Goal: Task Accomplishment & Management: Manage account settings

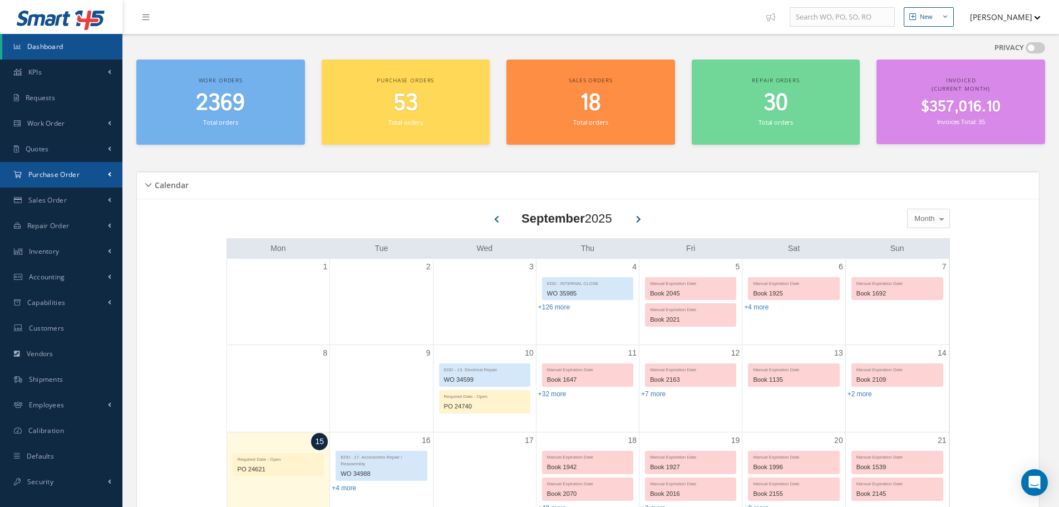
click at [21, 175] on icon at bounding box center [18, 174] width 8 height 7
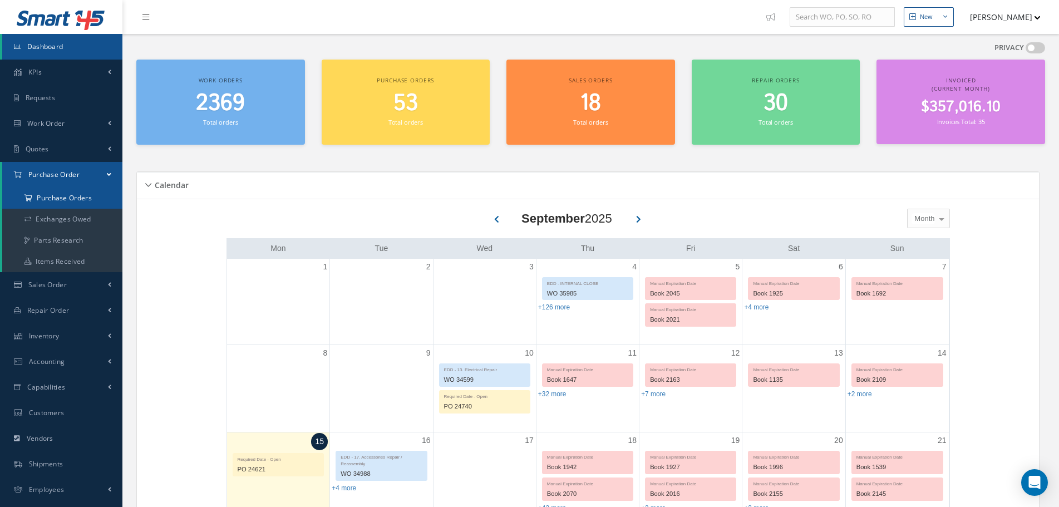
click at [54, 204] on a=1&status_id=2&status_id=3&status_id=5&collapsedFilters"] "Purchase Orders" at bounding box center [62, 197] width 120 height 21
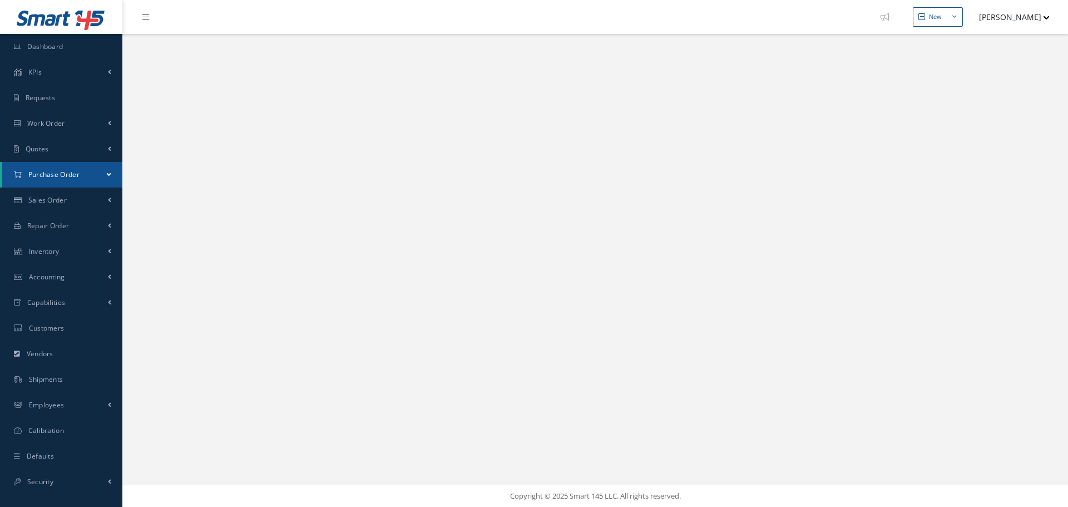
select select "25"
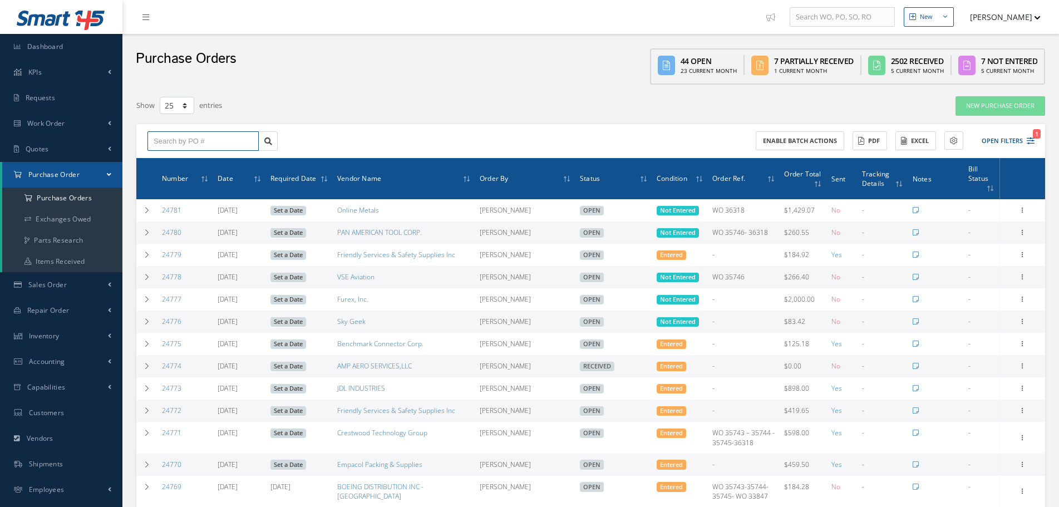
click at [240, 145] on input "text" at bounding box center [202, 141] width 111 height 20
paste input "24723"
click at [243, 154] on div "24723" at bounding box center [203, 161] width 110 height 20
type input "24723"
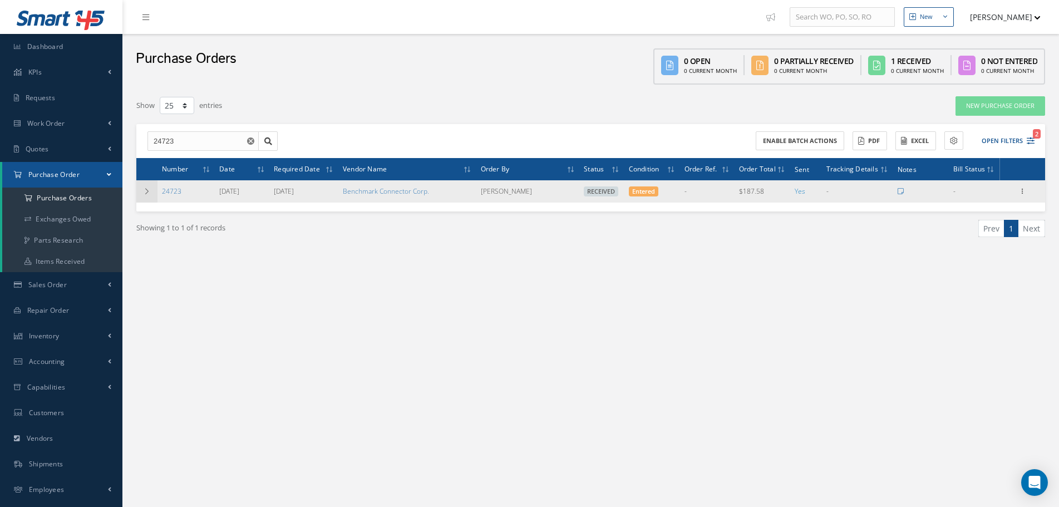
click at [146, 193] on icon at bounding box center [147, 191] width 8 height 7
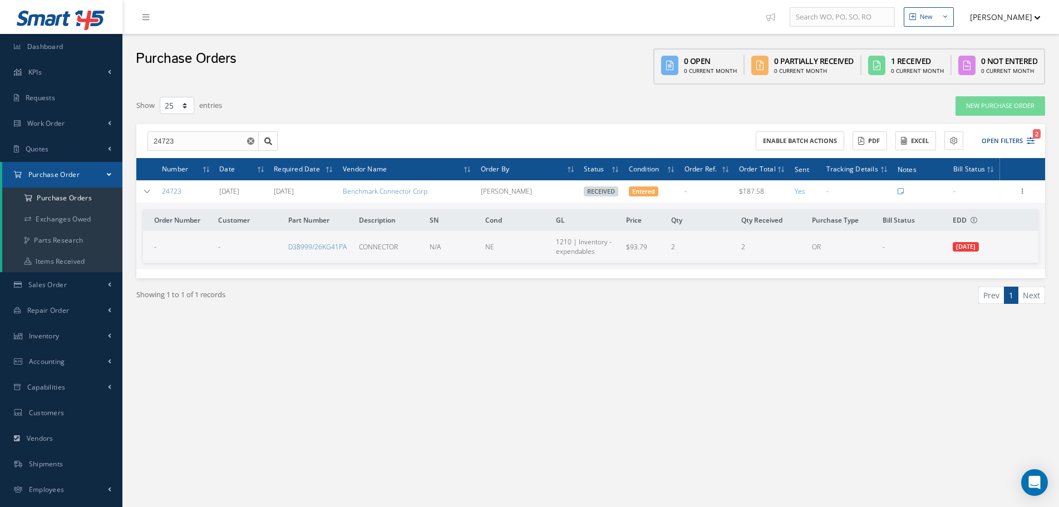
click at [330, 240] on td "D38999/26KG41PA" at bounding box center [319, 246] width 71 height 31
click at [332, 247] on link "D38999/26KG41PA" at bounding box center [317, 246] width 58 height 9
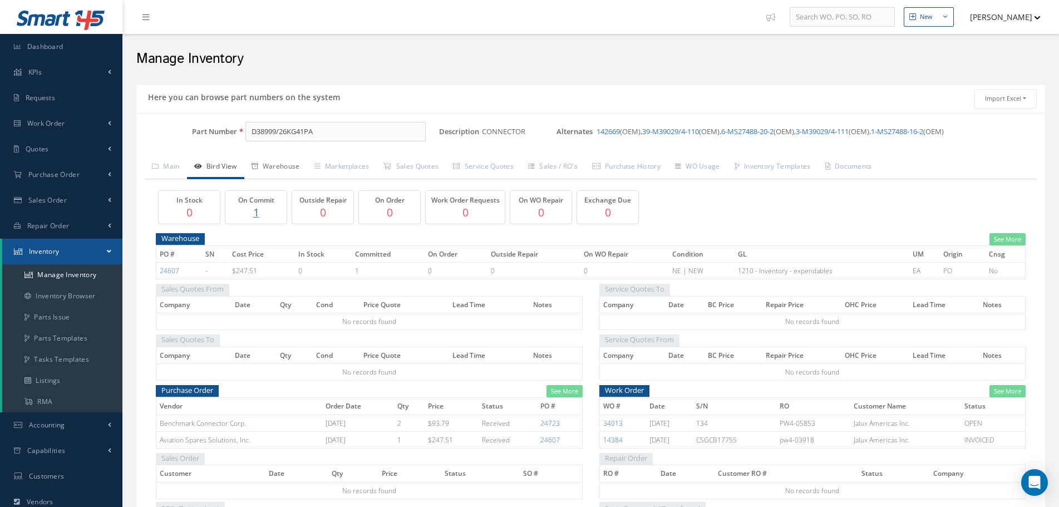
click at [301, 166] on link "Warehouse" at bounding box center [275, 167] width 63 height 23
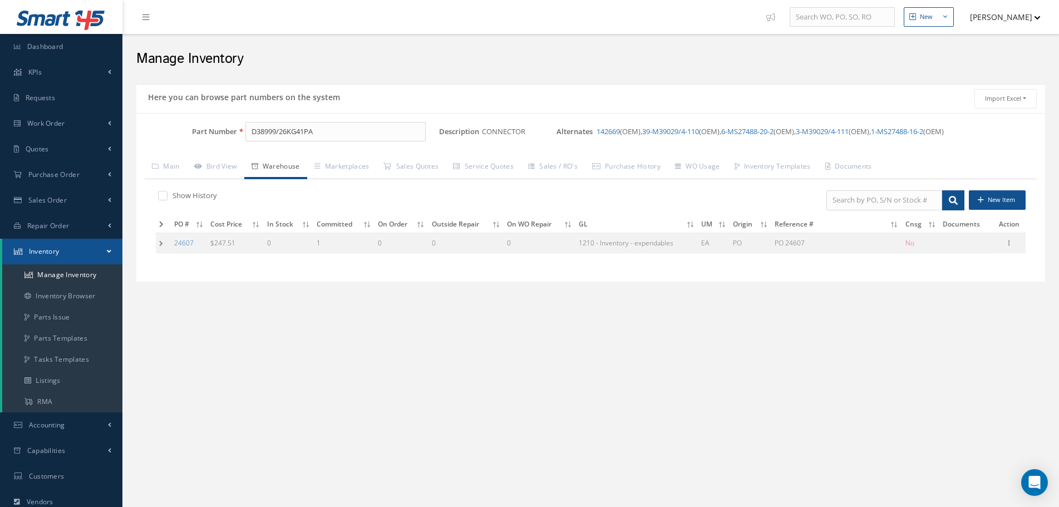
click at [167, 197] on label at bounding box center [168, 195] width 3 height 10
click at [164, 197] on input "checkbox" at bounding box center [161, 196] width 7 height 7
checkbox input "true"
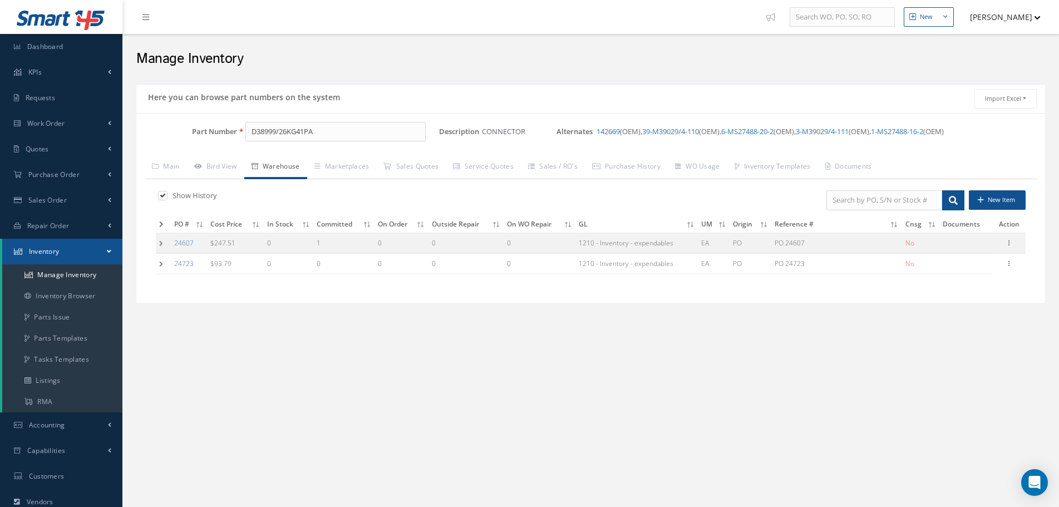
click at [162, 266] on td at bounding box center [163, 264] width 15 height 21
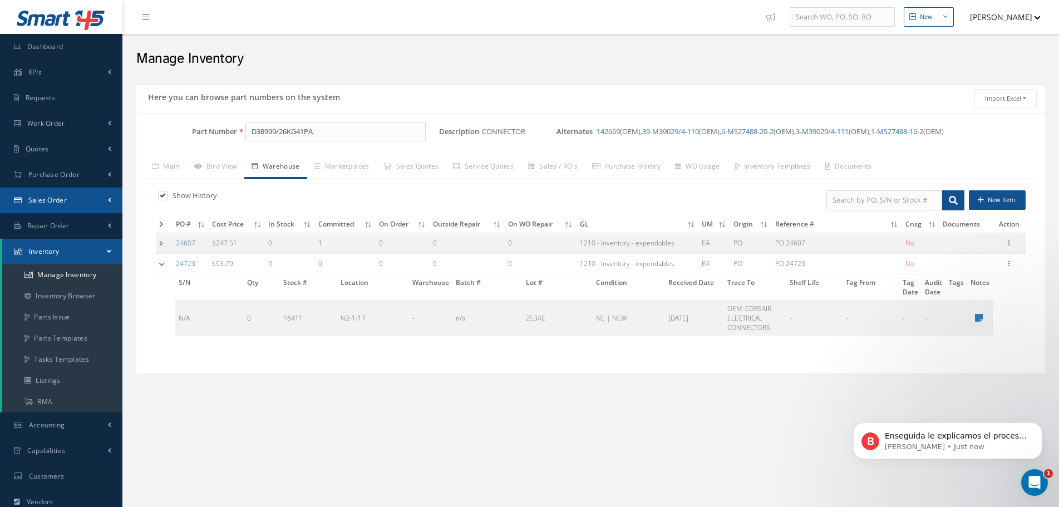
click at [98, 197] on link "Sales Order" at bounding box center [61, 200] width 122 height 26
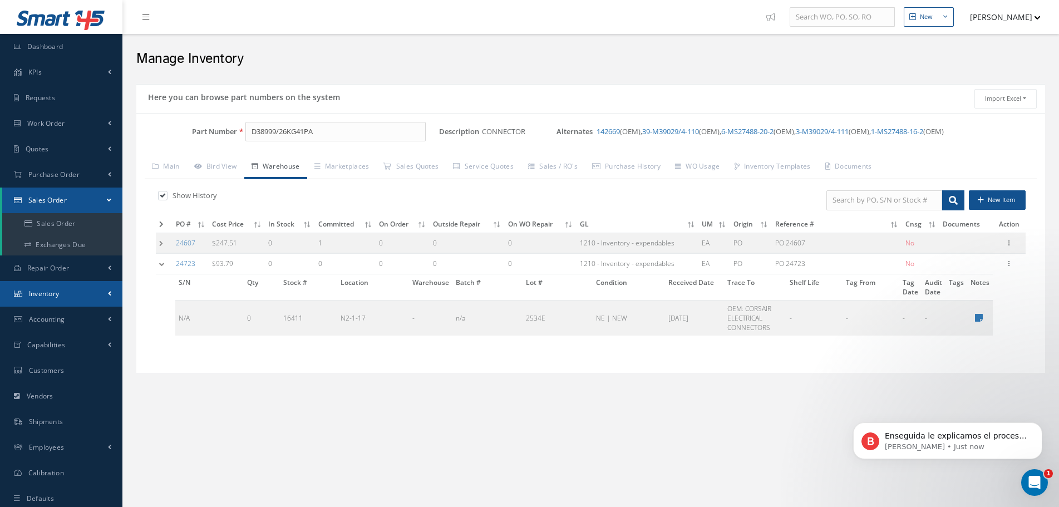
click at [105, 294] on link "Inventory" at bounding box center [61, 294] width 122 height 26
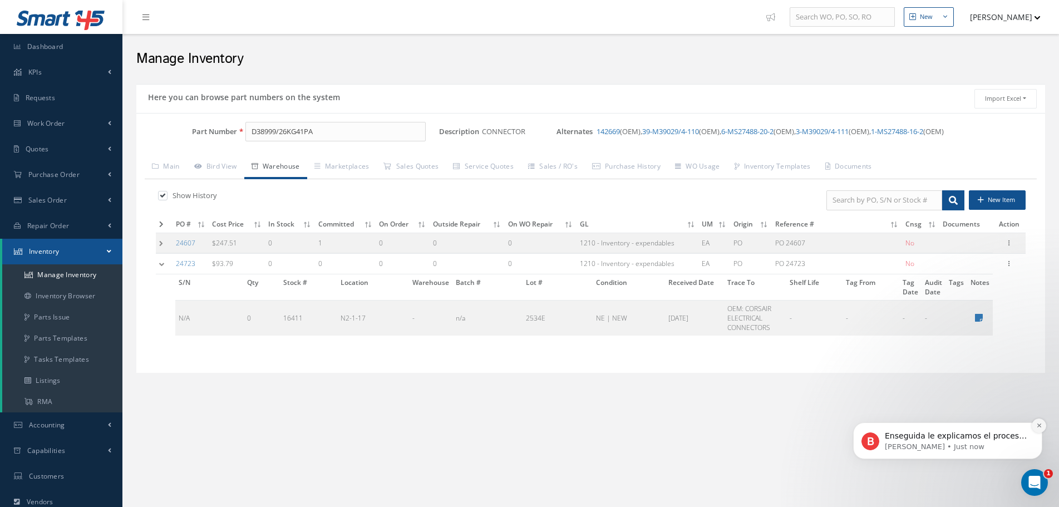
click at [1039, 423] on icon "Dismiss notification" at bounding box center [1039, 425] width 6 height 6
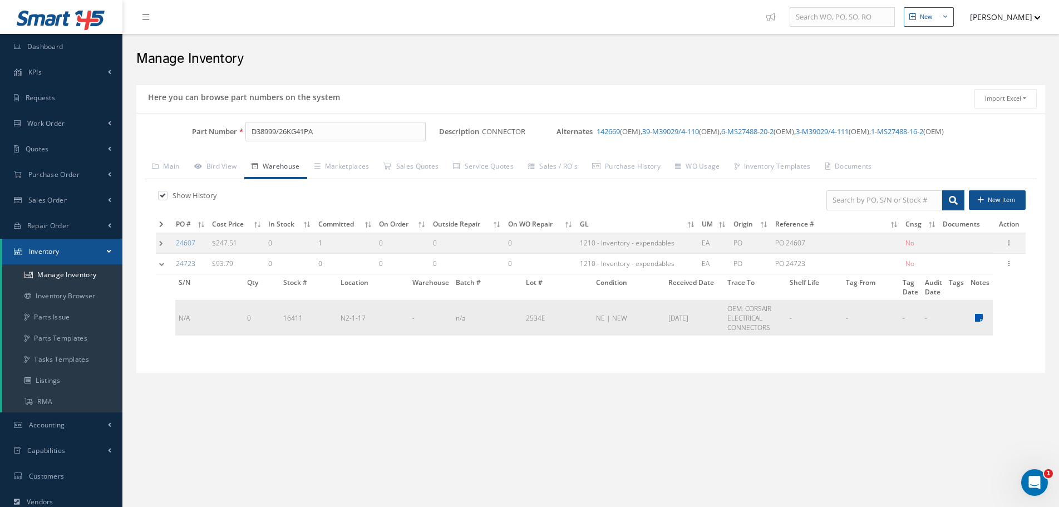
click at [975, 315] on icon at bounding box center [979, 317] width 8 height 9
type textarea "CAGE: 1R6R9. DATE CODE: 2434E SCHEDULE B: 8536.69.4020. ECCN: EAR99. BENCHMARK …"
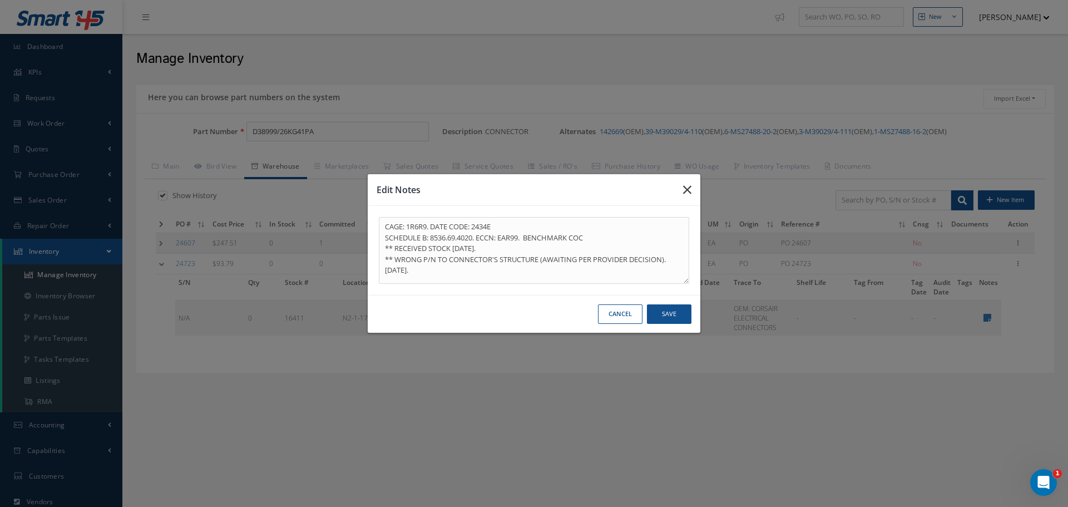
click at [683, 191] on button "button" at bounding box center [687, 189] width 26 height 31
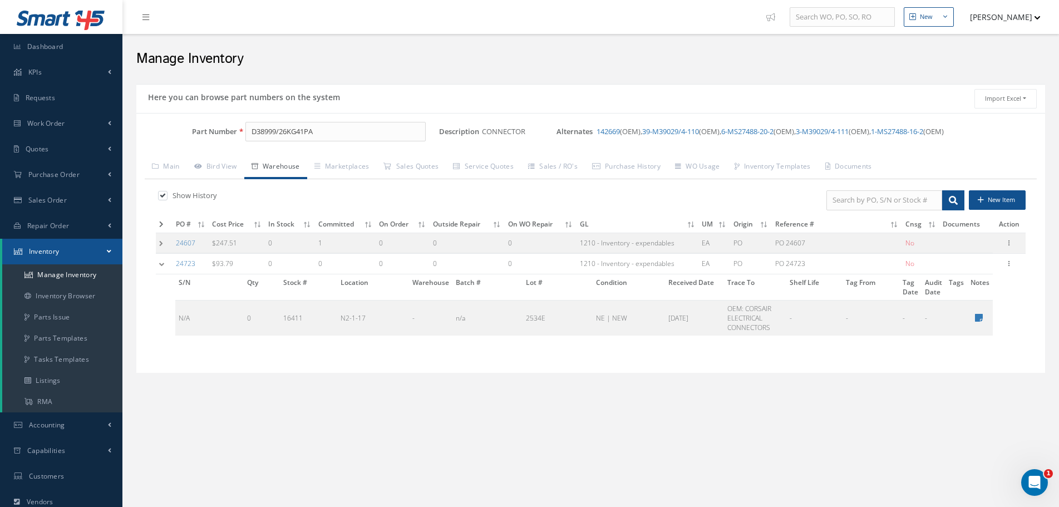
click at [162, 262] on td at bounding box center [164, 264] width 17 height 21
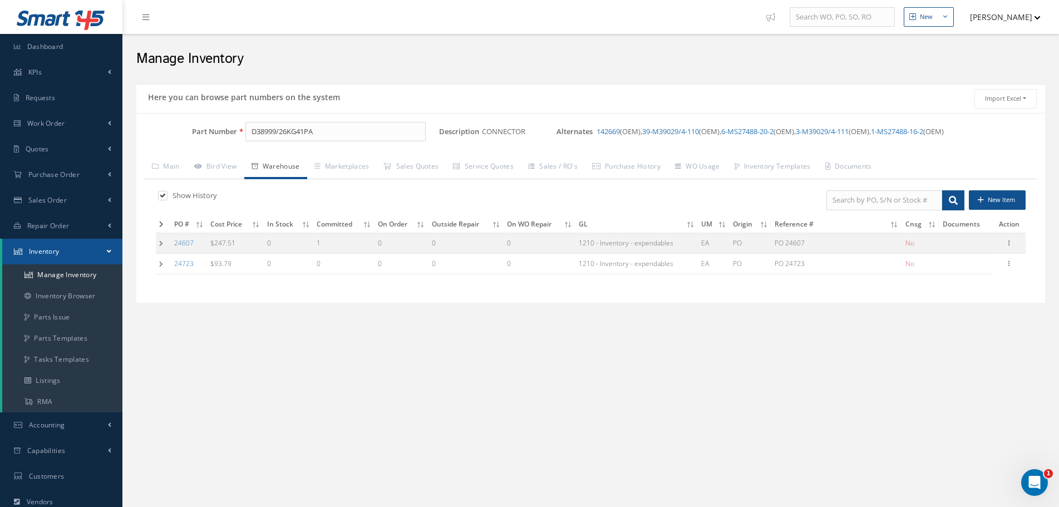
click at [162, 267] on td at bounding box center [163, 264] width 15 height 21
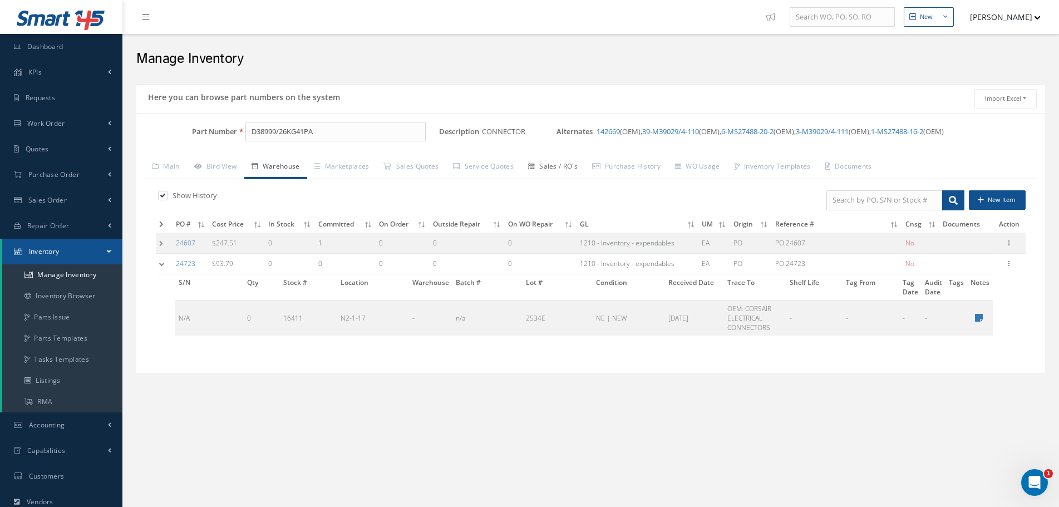
click at [551, 167] on link "Sales / RO's" at bounding box center [553, 167] width 64 height 23
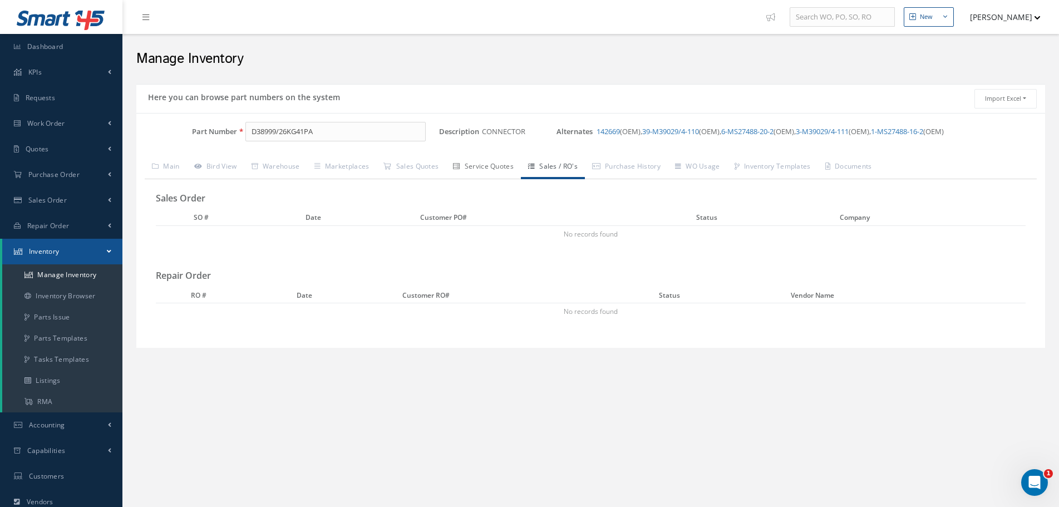
click at [497, 170] on link "Service Quotes" at bounding box center [483, 167] width 75 height 23
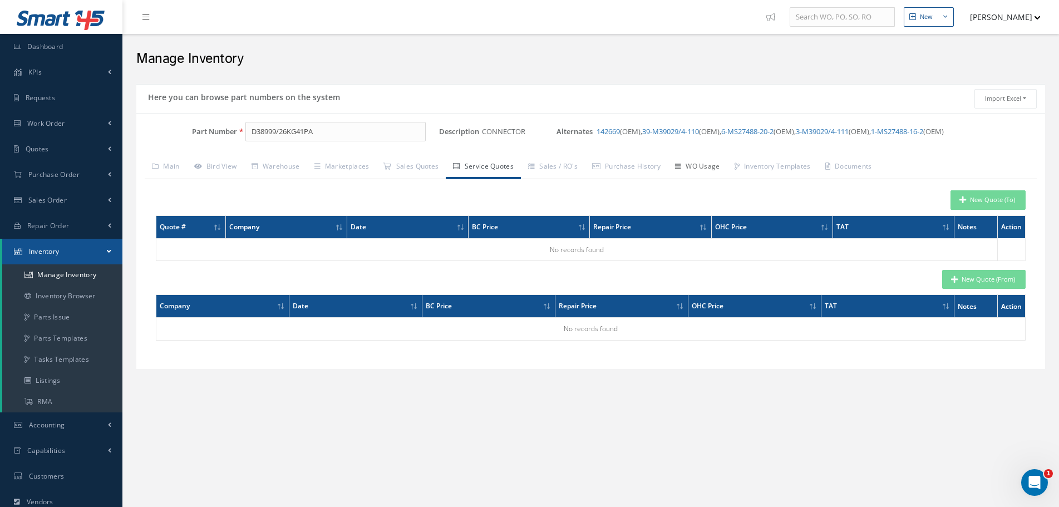
click at [712, 170] on link "WO Usage" at bounding box center [697, 167] width 60 height 23
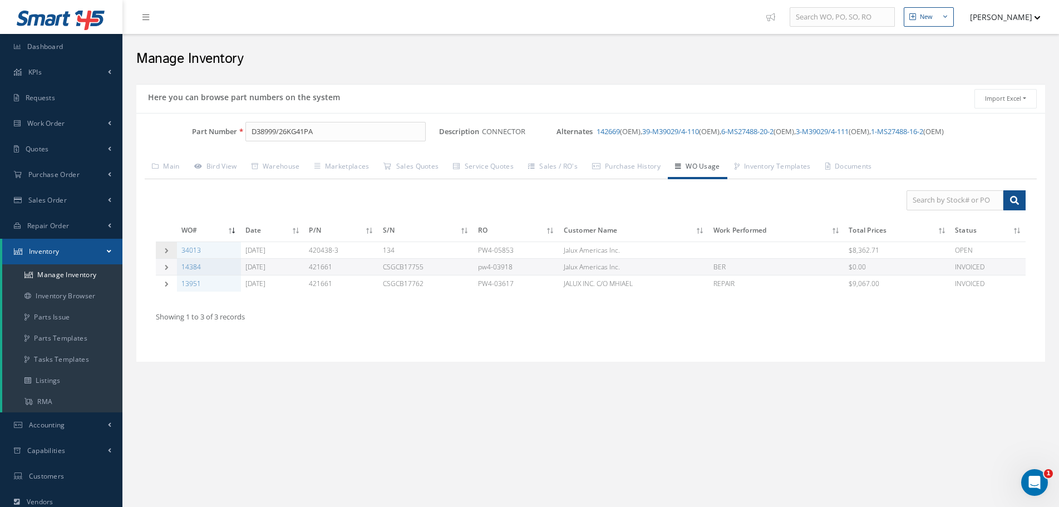
click at [164, 255] on td at bounding box center [166, 249] width 21 height 17
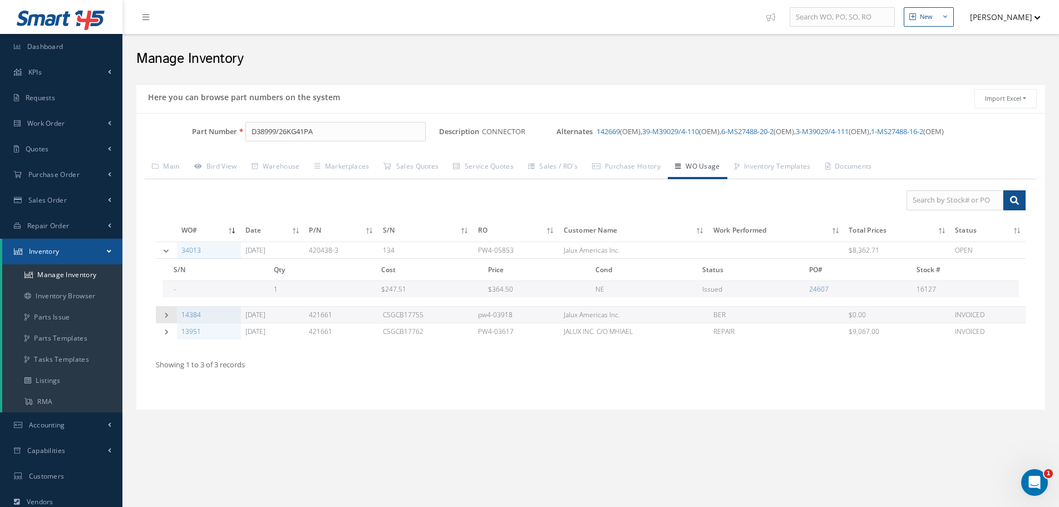
click at [165, 319] on td at bounding box center [166, 314] width 21 height 17
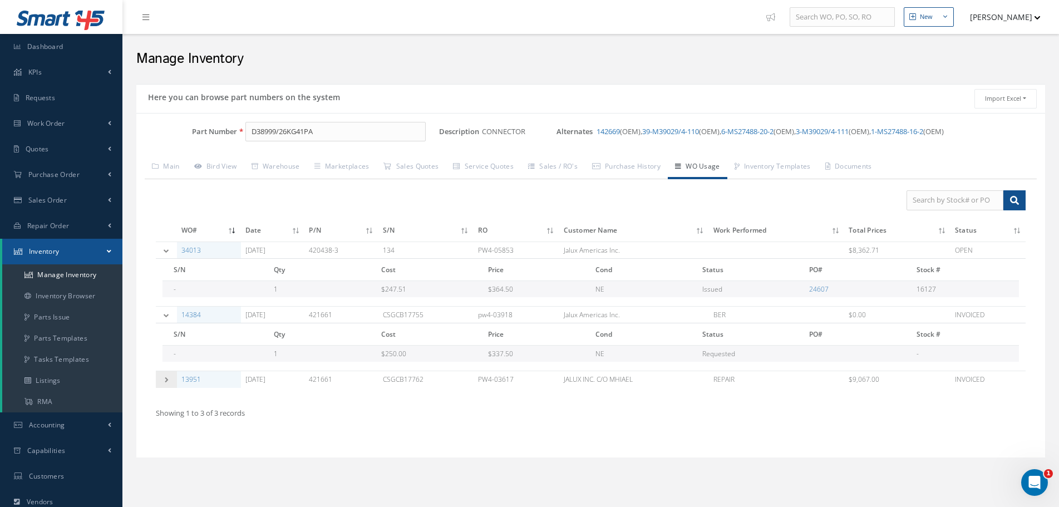
click at [167, 376] on td at bounding box center [166, 379] width 21 height 17
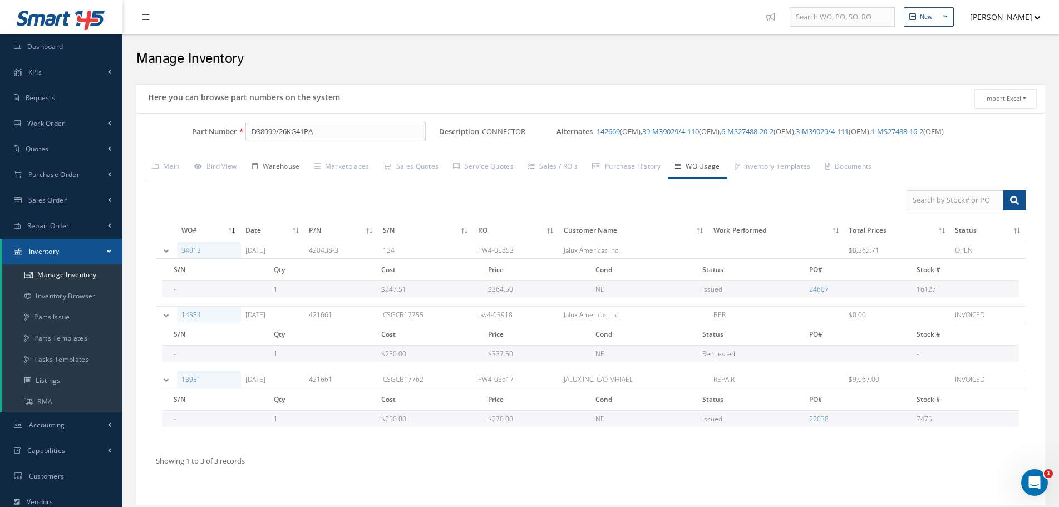
click at [292, 167] on link "Warehouse" at bounding box center [275, 167] width 63 height 23
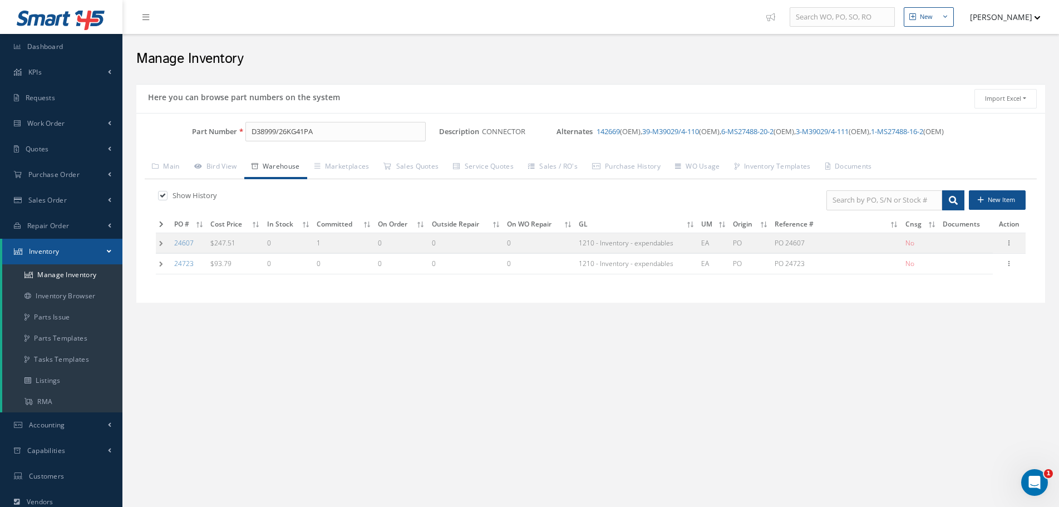
click at [163, 264] on td at bounding box center [163, 264] width 15 height 21
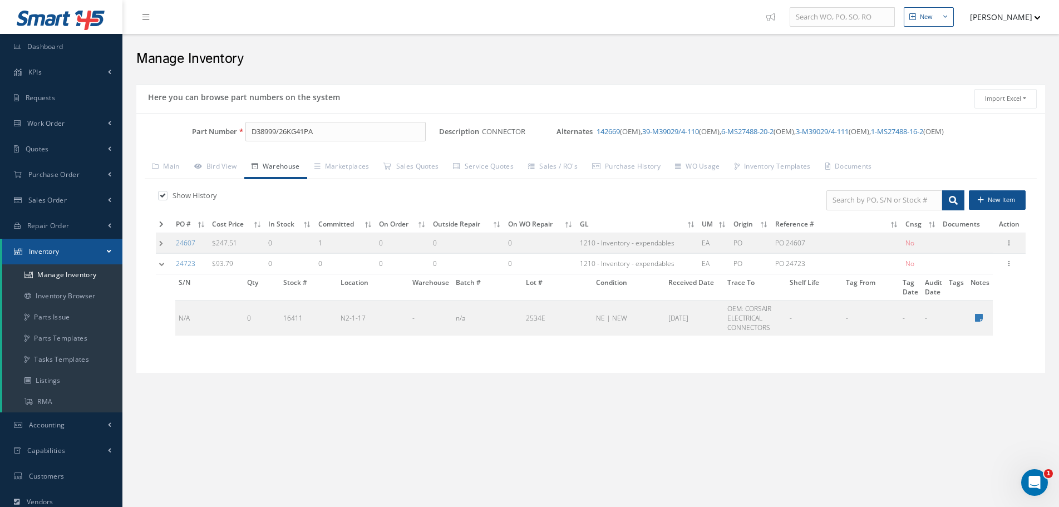
click at [532, 379] on div "Here you can browse part numbers on the system Import Excel to undefined Column…" at bounding box center [590, 235] width 925 height 303
click at [1000, 266] on td "Edit Manage Documents Label 8130 Parts C of C Parts" at bounding box center [1008, 264] width 33 height 21
click at [1008, 266] on icon at bounding box center [1008, 262] width 11 height 9
click at [992, 271] on link "Edit" at bounding box center [957, 271] width 88 height 14
type input "08/28/2025"
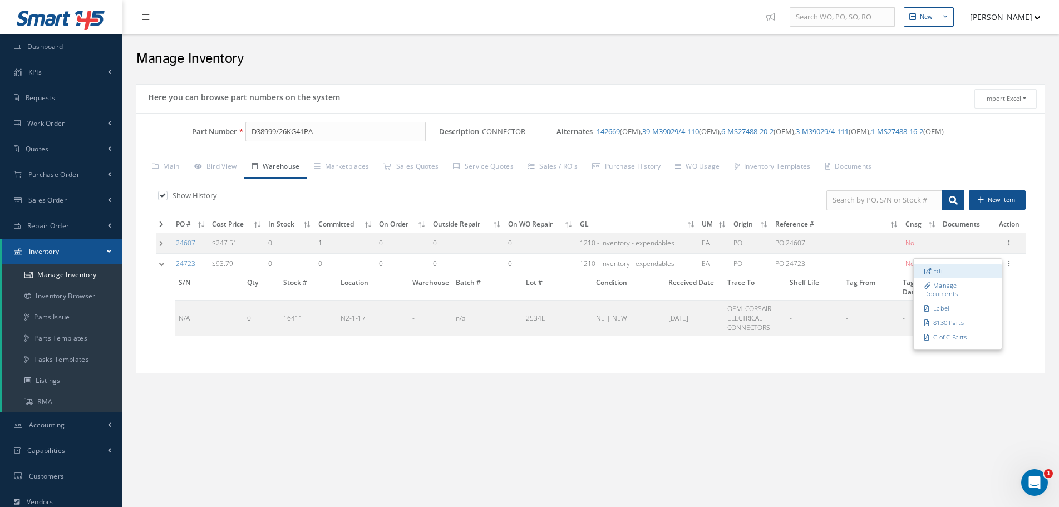
type input "08/28/2025"
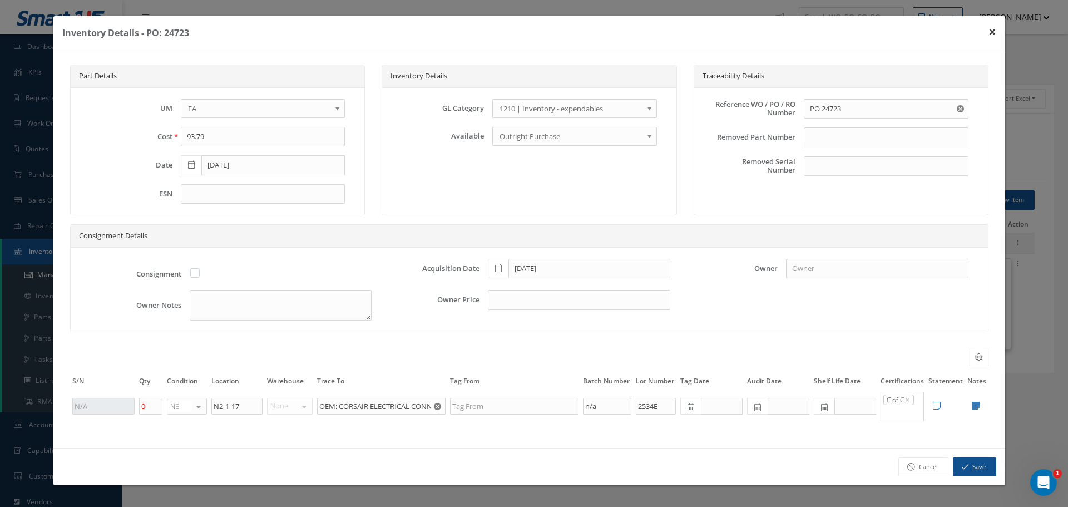
click at [992, 32] on button "×" at bounding box center [993, 31] width 26 height 31
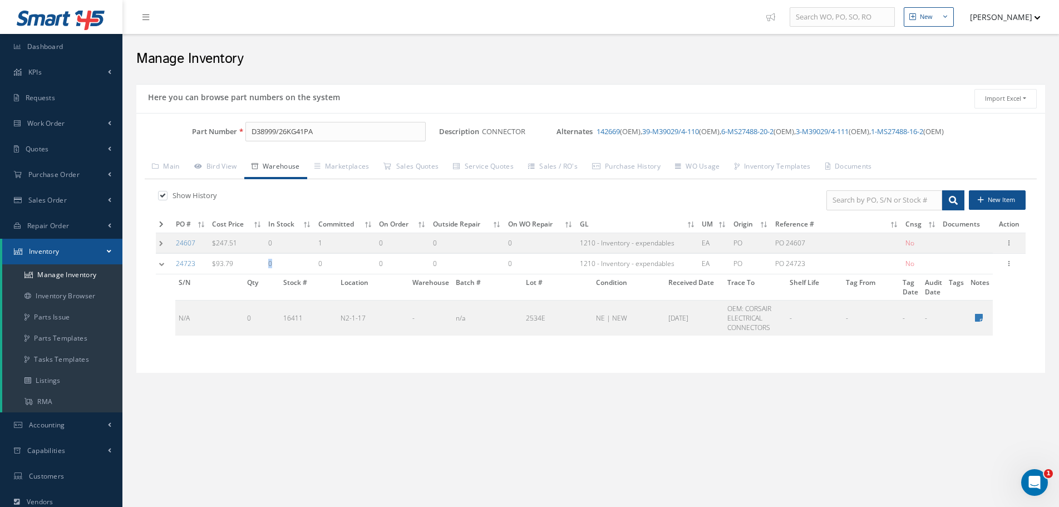
drag, startPoint x: 275, startPoint y: 267, endPoint x: 265, endPoint y: 265, distance: 10.7
click at [265, 265] on tr "24723 $93.79 0 0 0 0 0 1210 - Inventory - expendables EA PO PO 24723 No Edit Ma…" at bounding box center [590, 264] width 869 height 21
click at [608, 73] on div "Manage Inventory" at bounding box center [590, 56] width 936 height 44
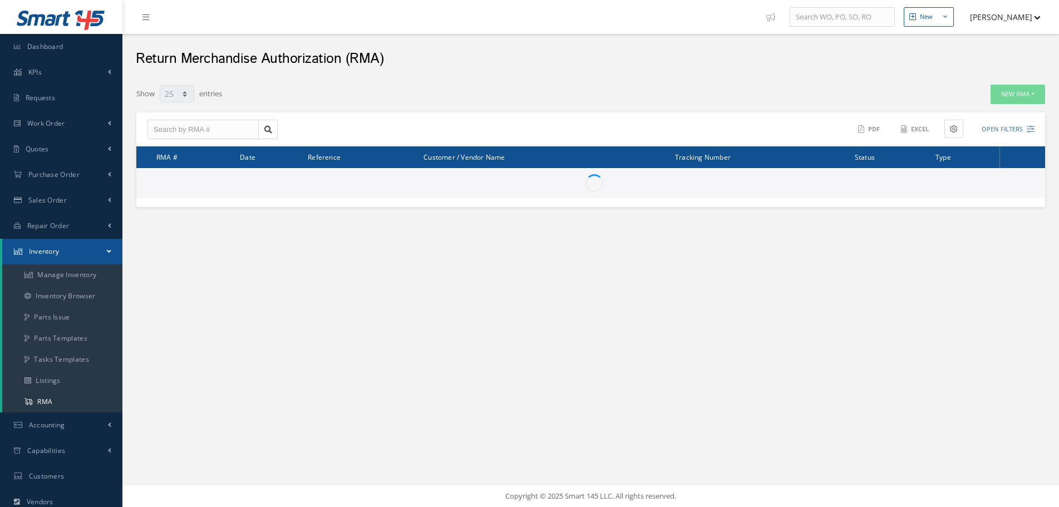
select select "25"
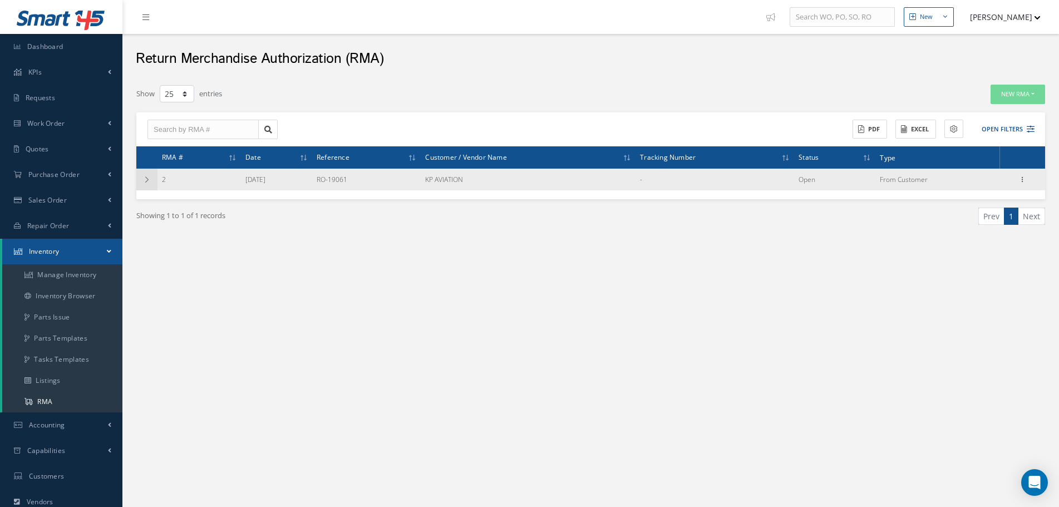
click at [147, 182] on icon at bounding box center [147, 179] width 8 height 7
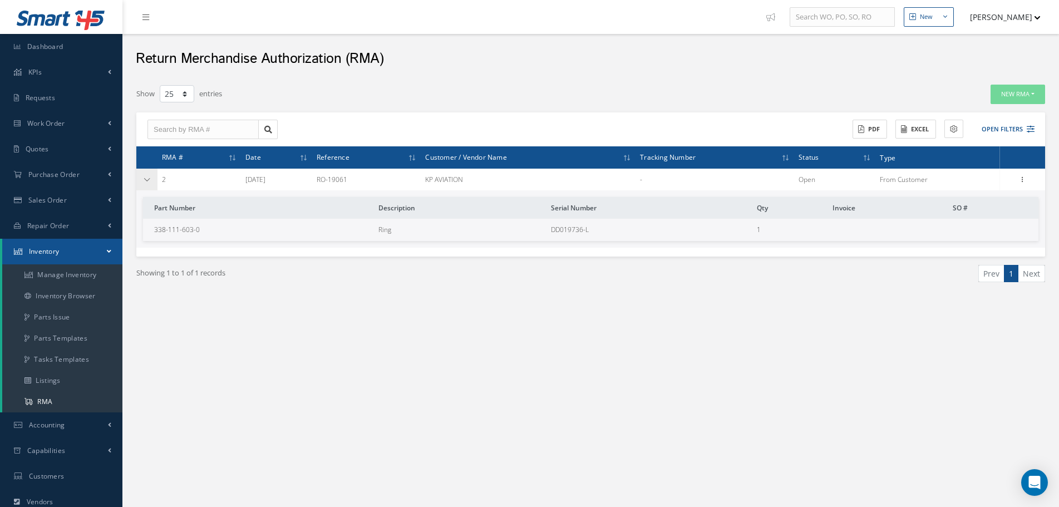
click at [147, 182] on icon at bounding box center [147, 179] width 8 height 7
